Goal: Information Seeking & Learning: Learn about a topic

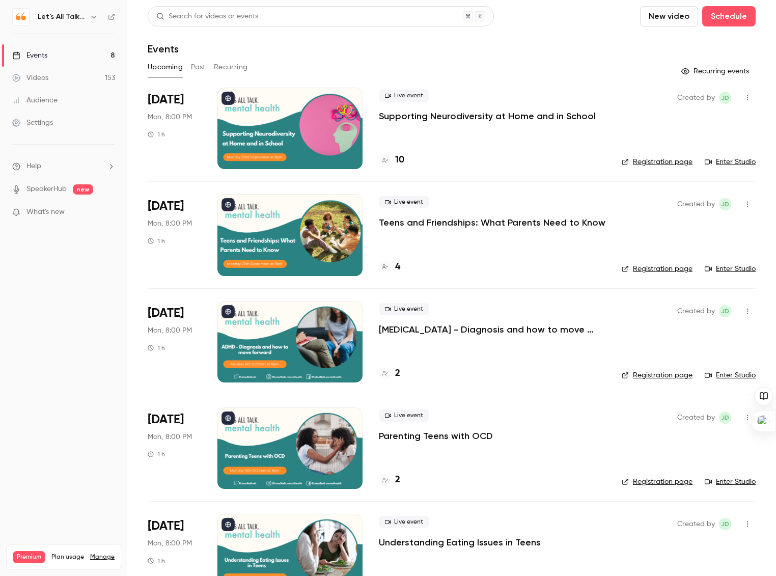
click at [298, 130] on div at bounding box center [289, 128] width 145 height 81
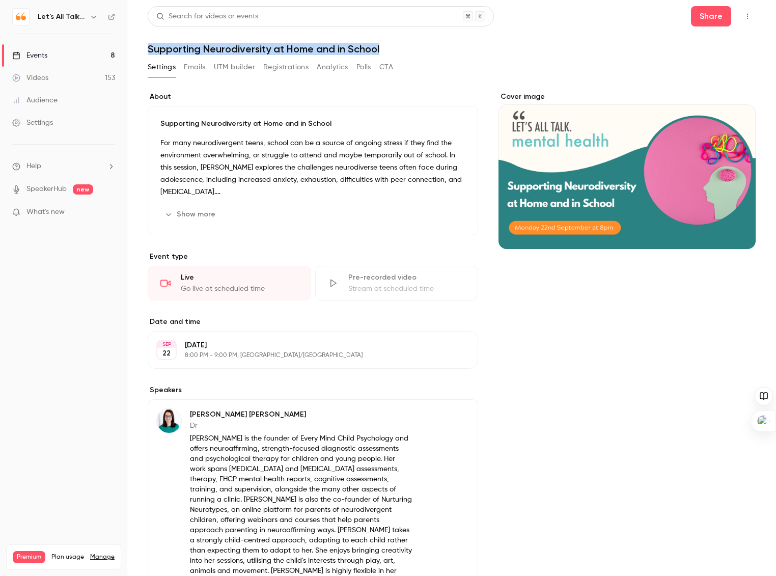
drag, startPoint x: 148, startPoint y: 49, endPoint x: 394, endPoint y: 44, distance: 246.4
click at [394, 44] on h1 "Supporting Neurodiversity at Home and in School" at bounding box center [452, 49] width 608 height 12
copy h1 "Supporting Neurodiversity at Home and in School"
click at [172, 426] on img at bounding box center [169, 420] width 24 height 24
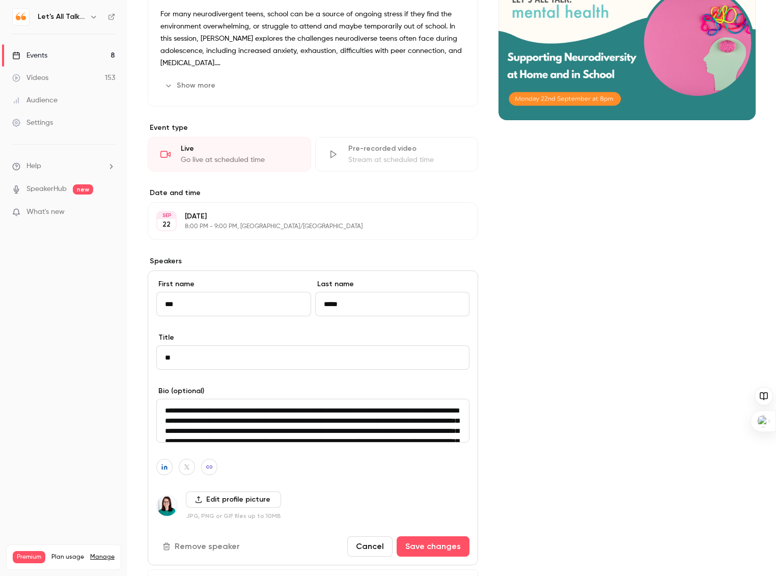
scroll to position [227, 0]
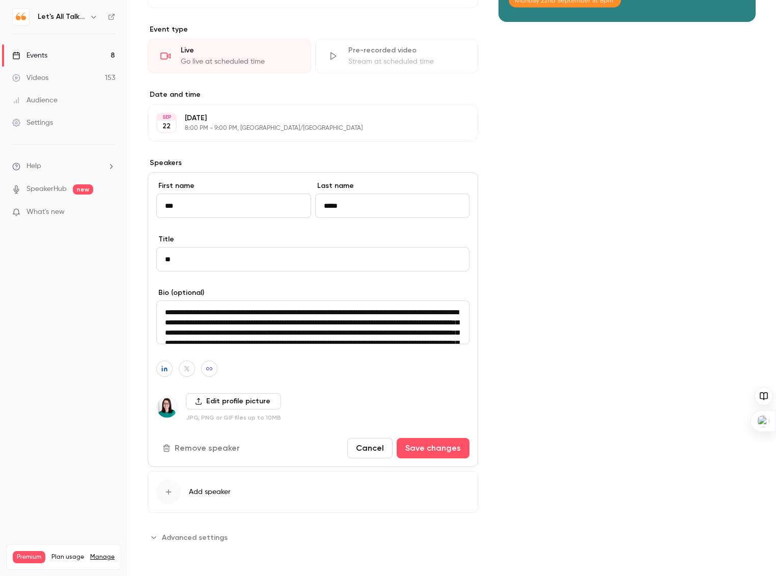
click at [165, 409] on img at bounding box center [167, 407] width 20 height 20
click at [235, 403] on label "Edit profile picture" at bounding box center [233, 401] width 95 height 16
click at [0, 0] on input "Edit profile picture" at bounding box center [0, 0] width 0 height 0
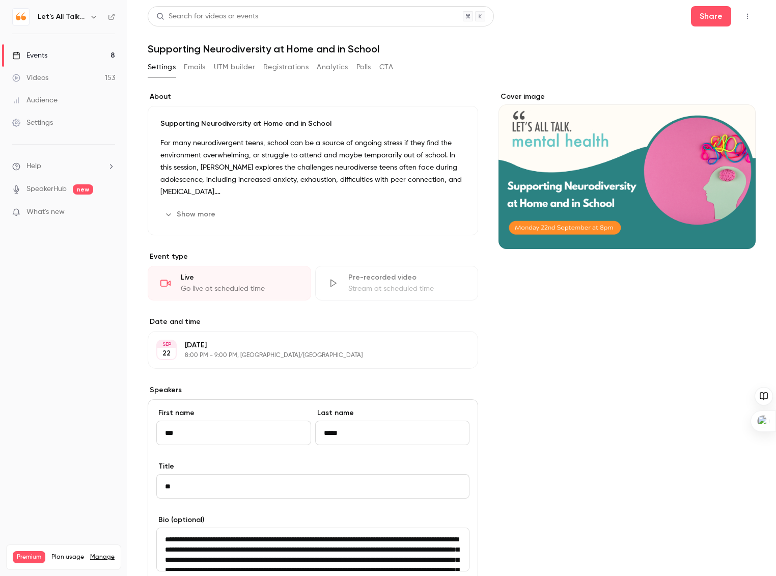
click at [195, 145] on p "For many neurodivergent teens, school can be a source of ongoing stress if they…" at bounding box center [312, 167] width 305 height 61
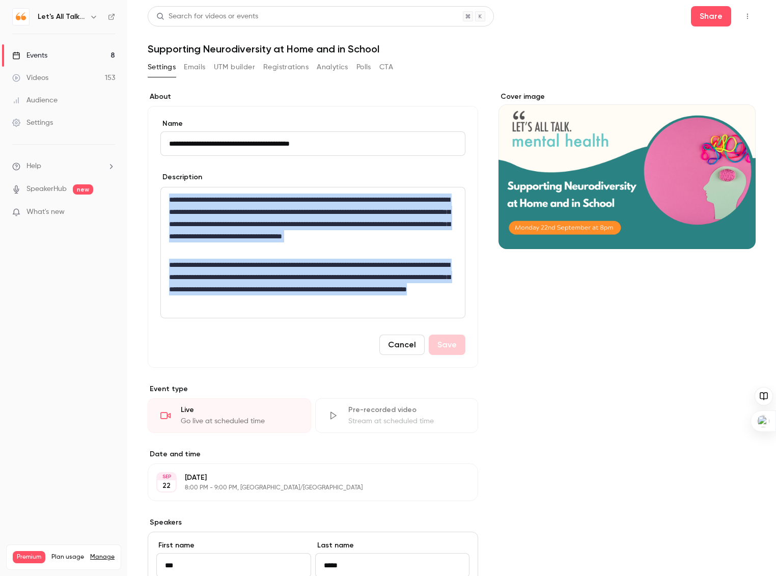
drag, startPoint x: 168, startPoint y: 196, endPoint x: 385, endPoint y: 375, distance: 280.9
click at [385, 375] on div "**********" at bounding box center [313, 498] width 330 height 813
copy div "**********"
